Goal: Check status: Check status

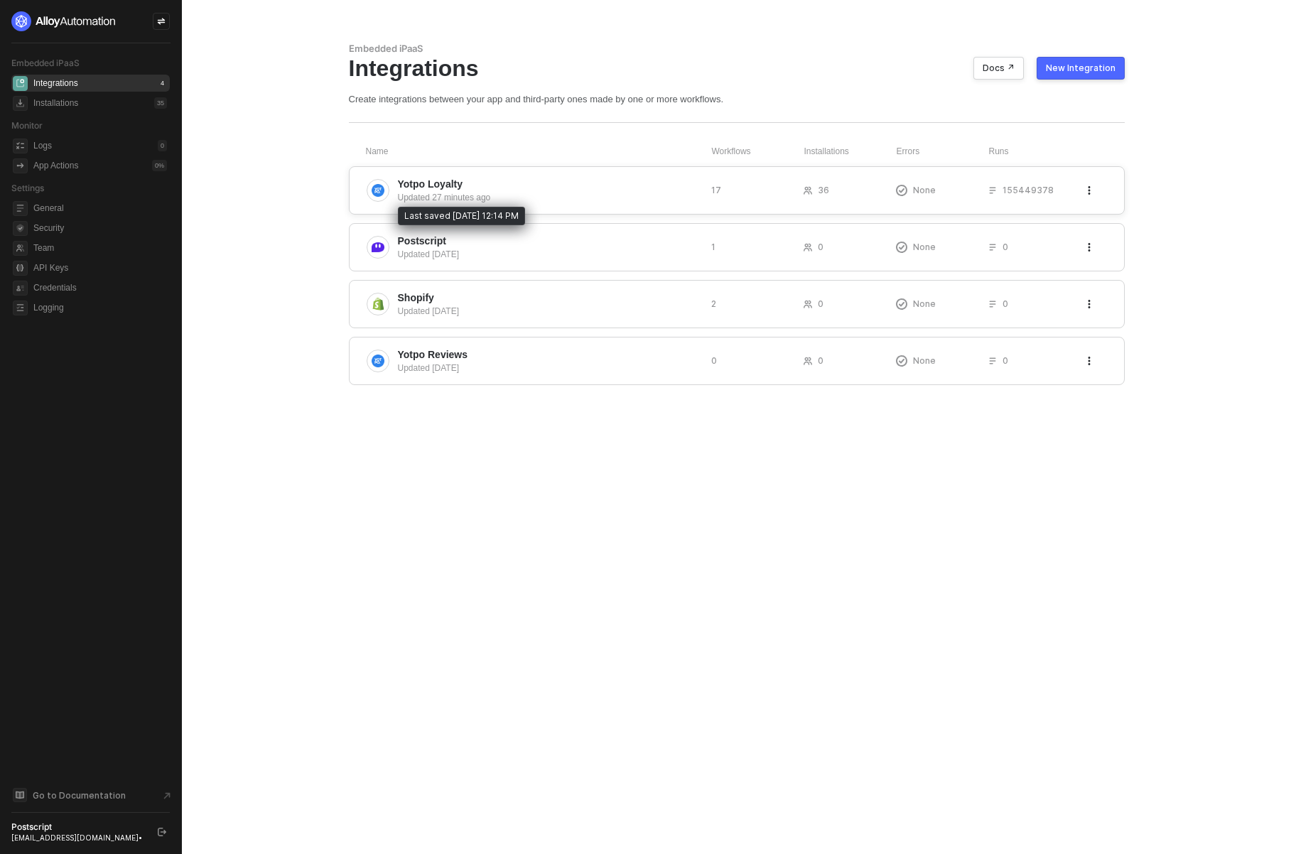
click at [442, 191] on div "Updated 27 minutes ago" at bounding box center [549, 197] width 302 height 13
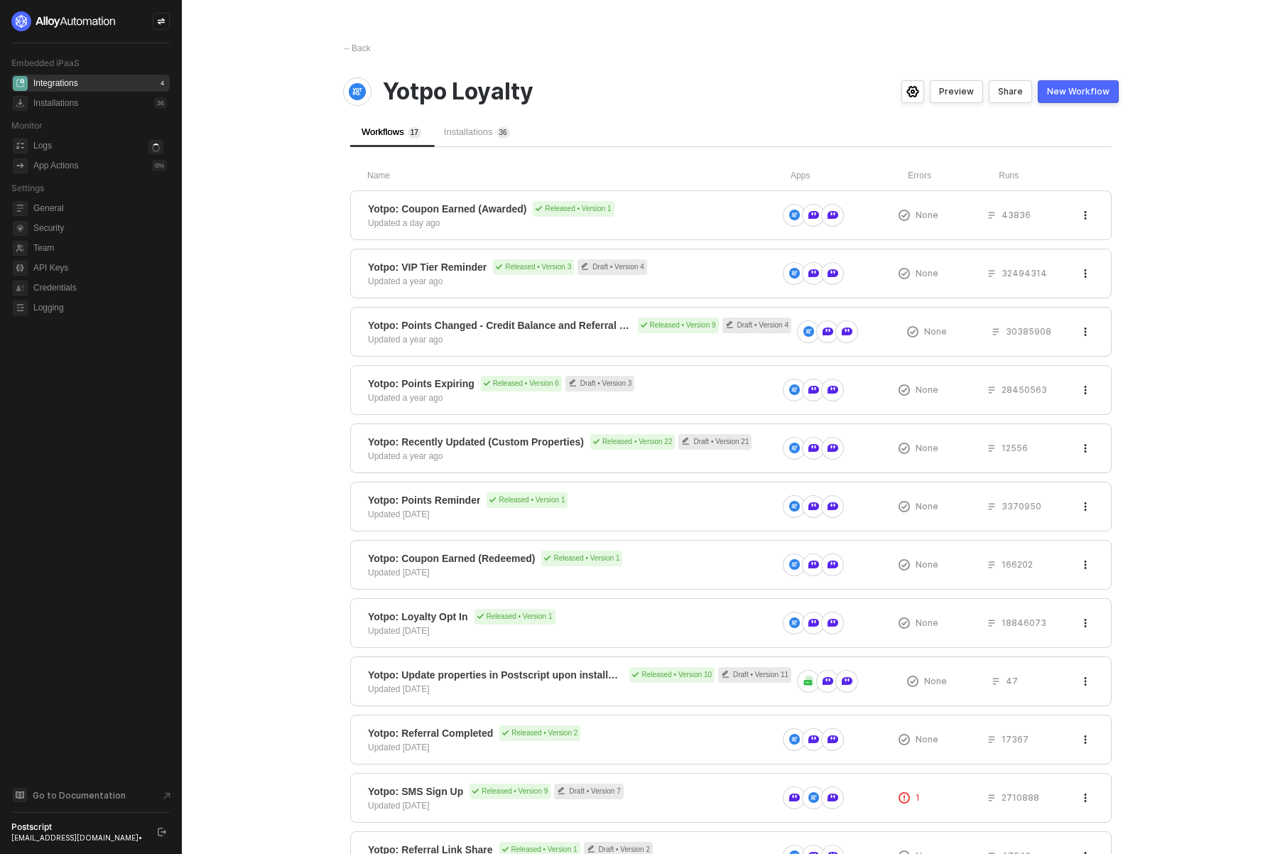
click at [472, 141] on div "Installations 3 6" at bounding box center [477, 132] width 89 height 30
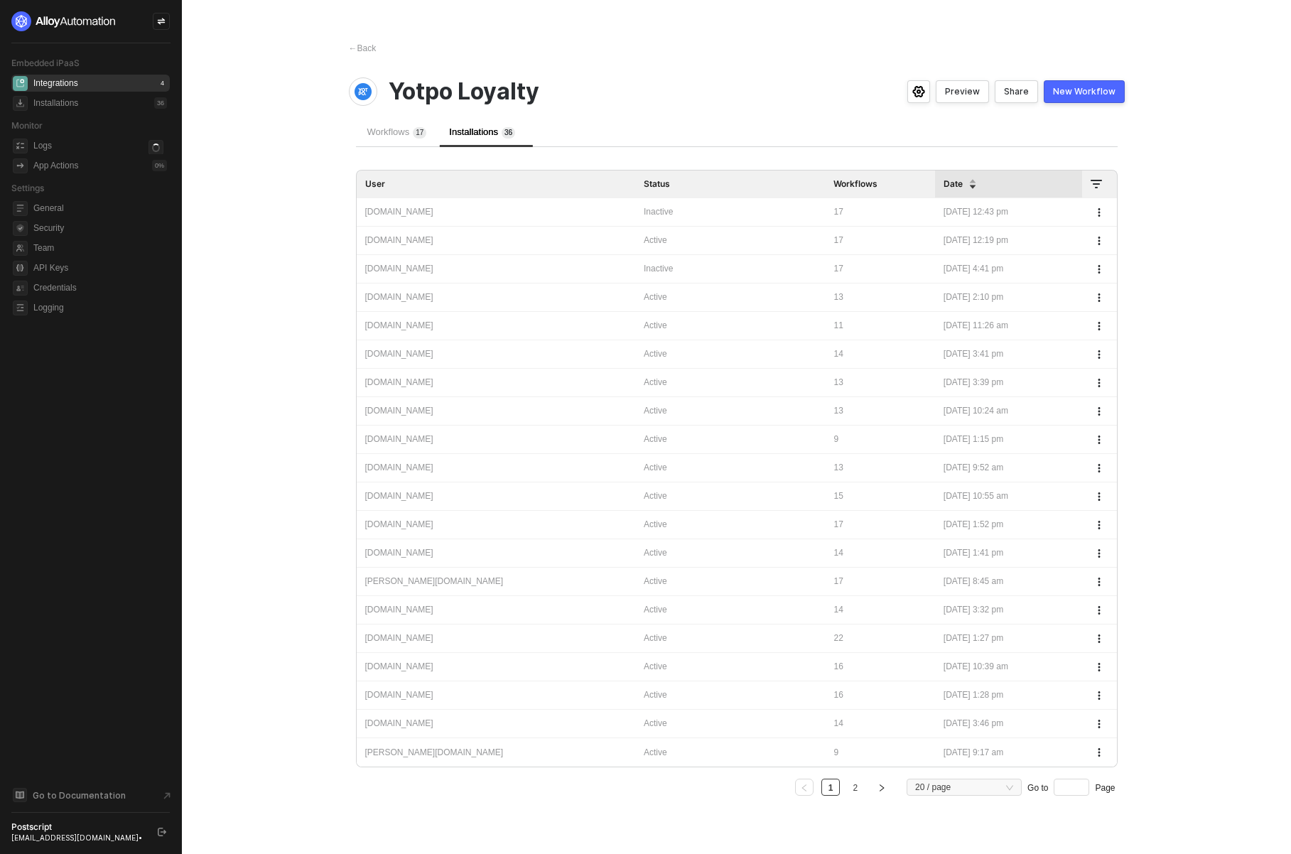
click at [477, 207] on div "[DOMAIN_NAME]" at bounding box center [495, 211] width 261 height 13
